Goal: Task Accomplishment & Management: Use online tool/utility

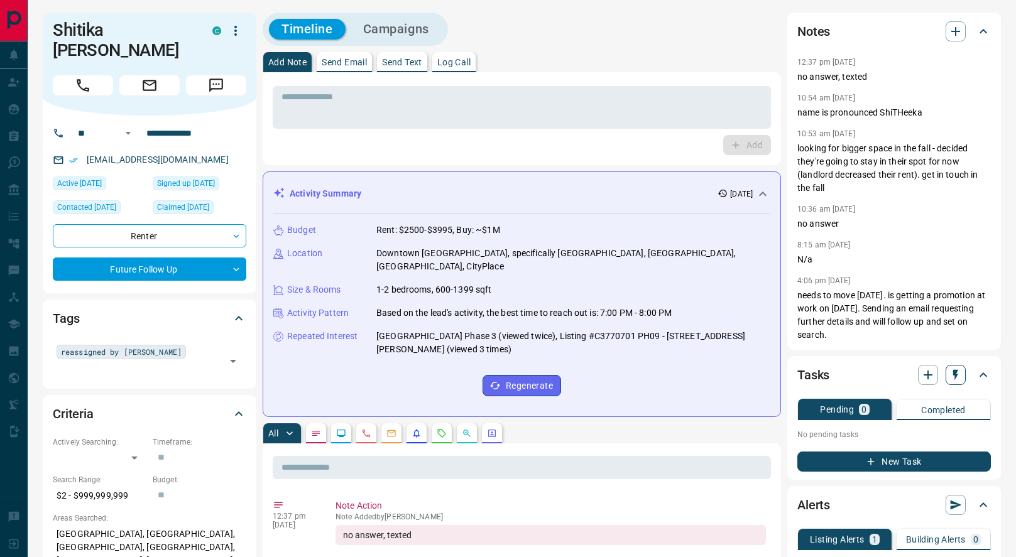
click at [960, 374] on icon "button" at bounding box center [955, 375] width 13 height 13
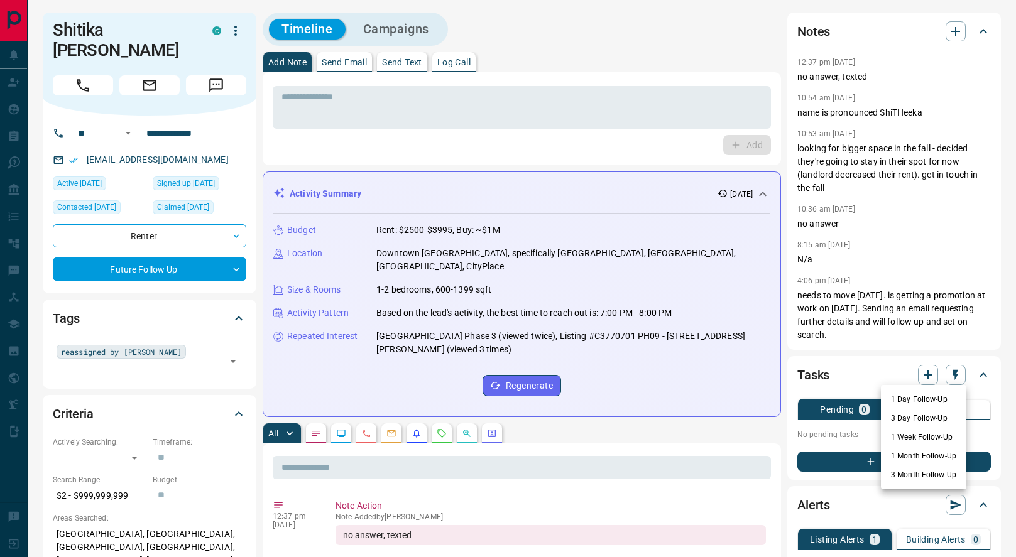
click at [918, 437] on li "1 Week Follow-Up" at bounding box center [923, 437] width 85 height 19
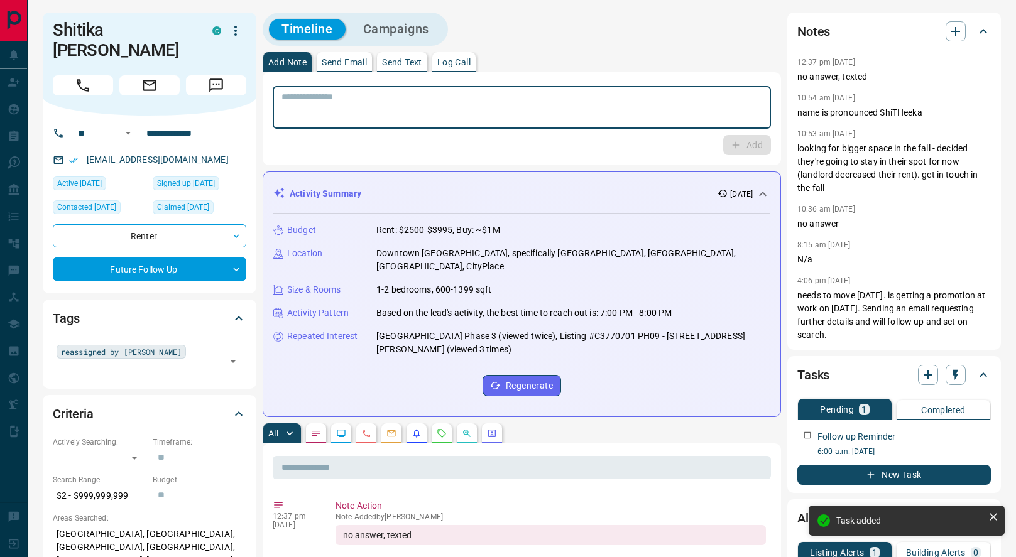
click at [479, 116] on textarea at bounding box center [521, 108] width 481 height 32
type textarea "*********"
click at [740, 142] on icon "button" at bounding box center [735, 144] width 11 height 11
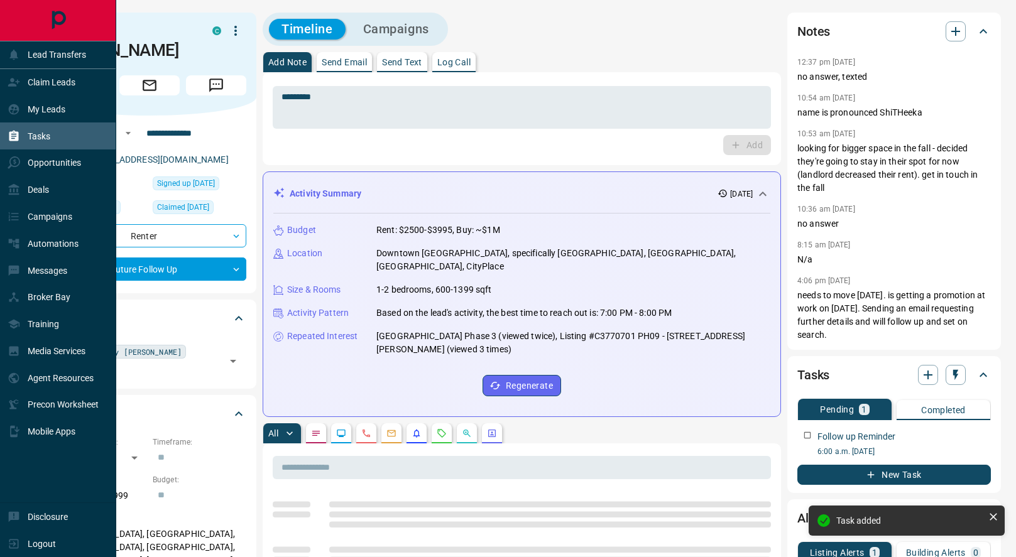
click at [32, 143] on div "Tasks" at bounding box center [29, 136] width 43 height 21
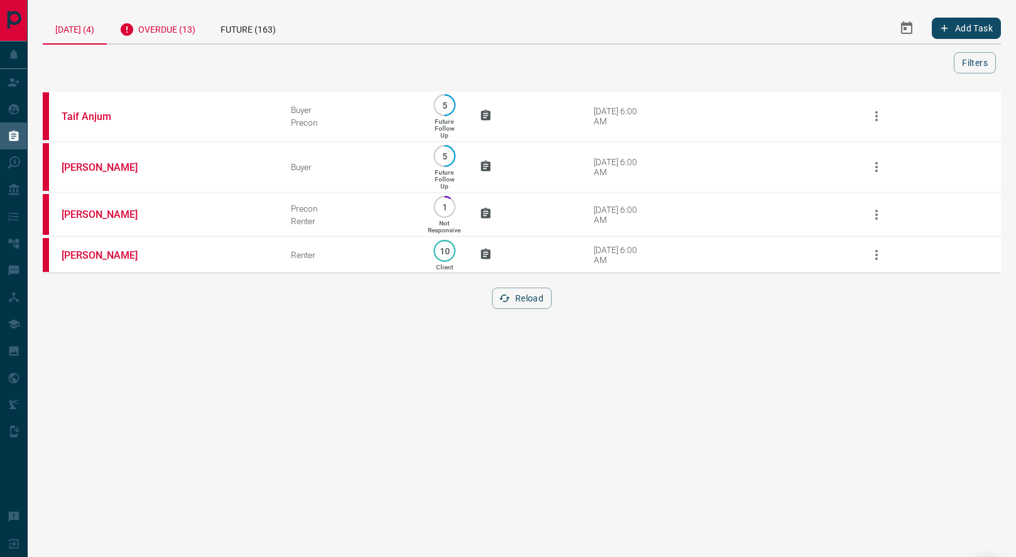
click at [169, 28] on div "Overdue (13)" at bounding box center [157, 28] width 101 height 31
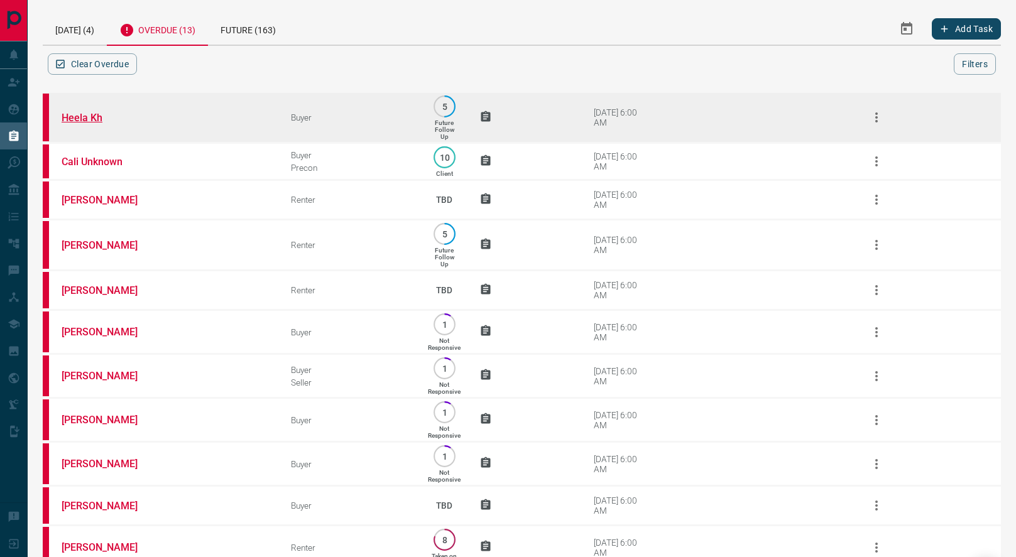
click at [69, 124] on link "Heela Kh" at bounding box center [109, 118] width 94 height 12
